Goal: Task Accomplishment & Management: Manage account settings

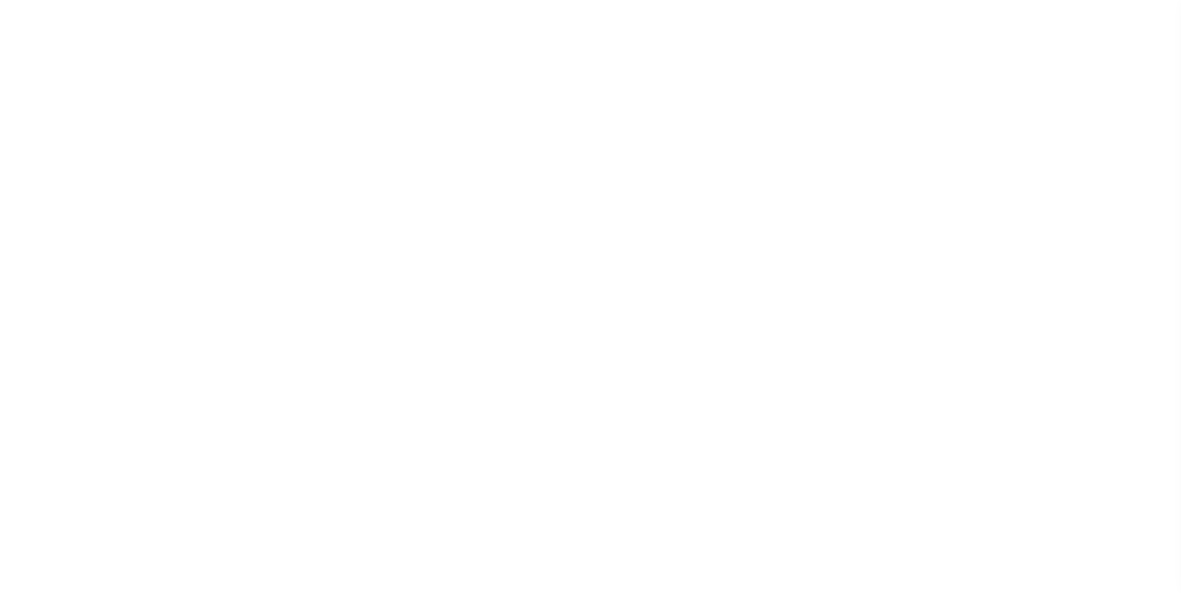
select select "CT"
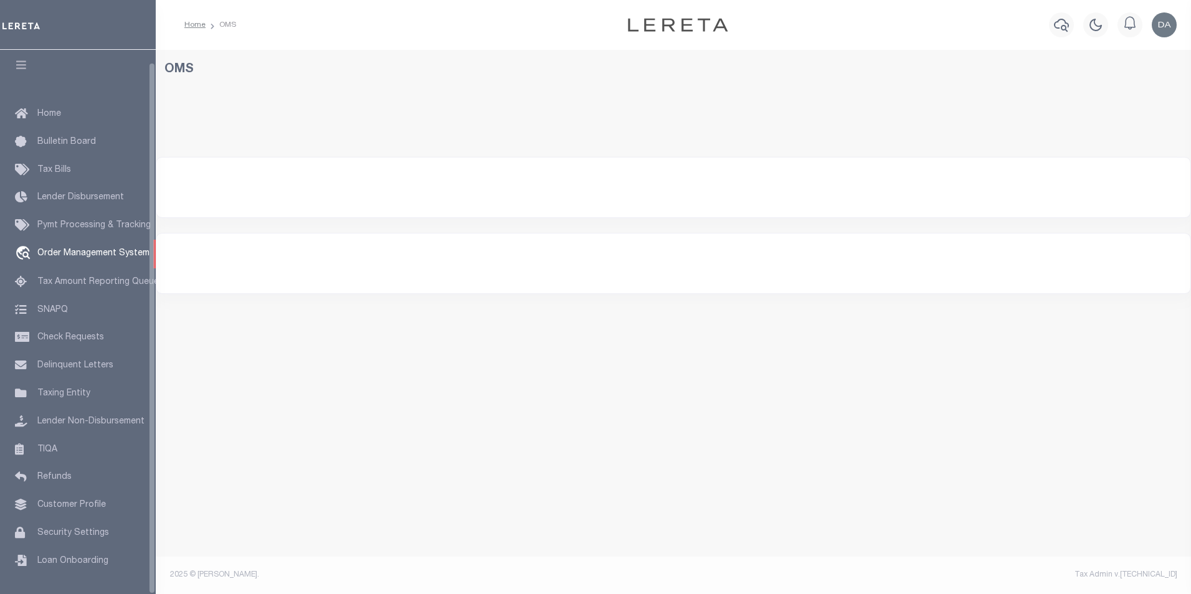
select select "200"
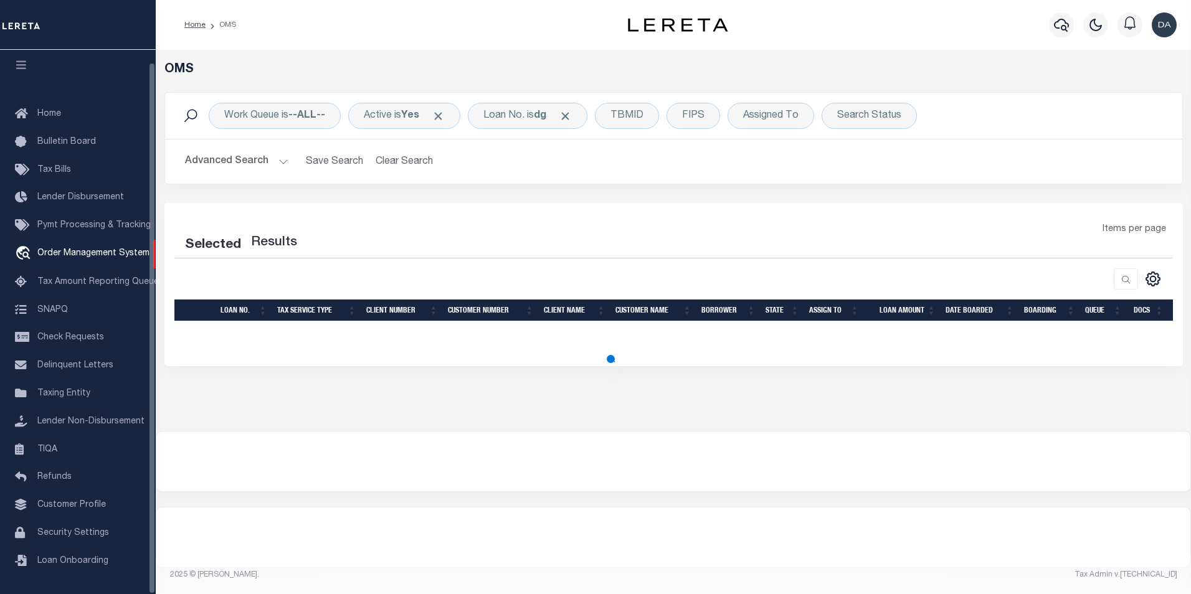
select select "200"
